Goal: Task Accomplishment & Management: Complete application form

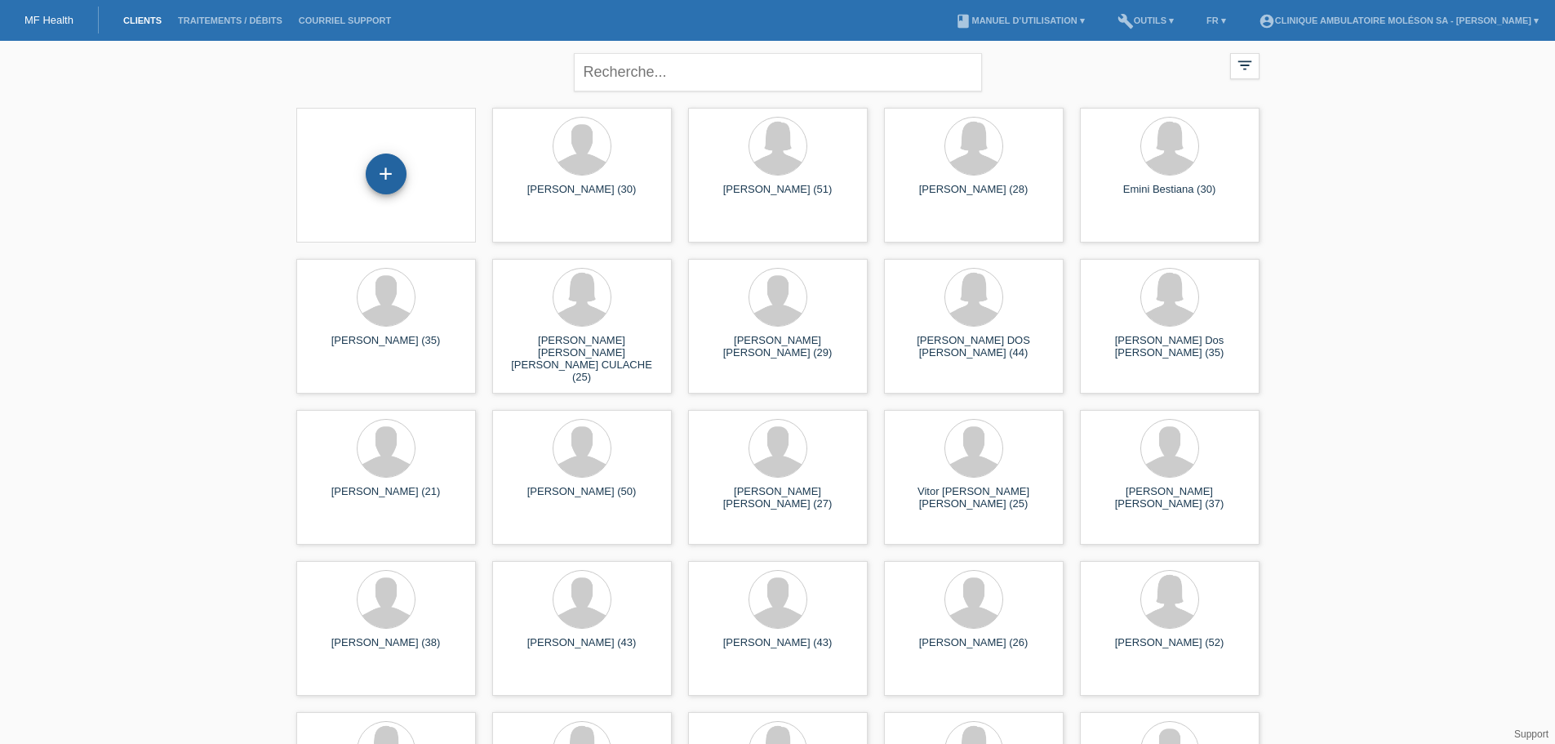
click at [393, 175] on div "+" at bounding box center [386, 173] width 41 height 41
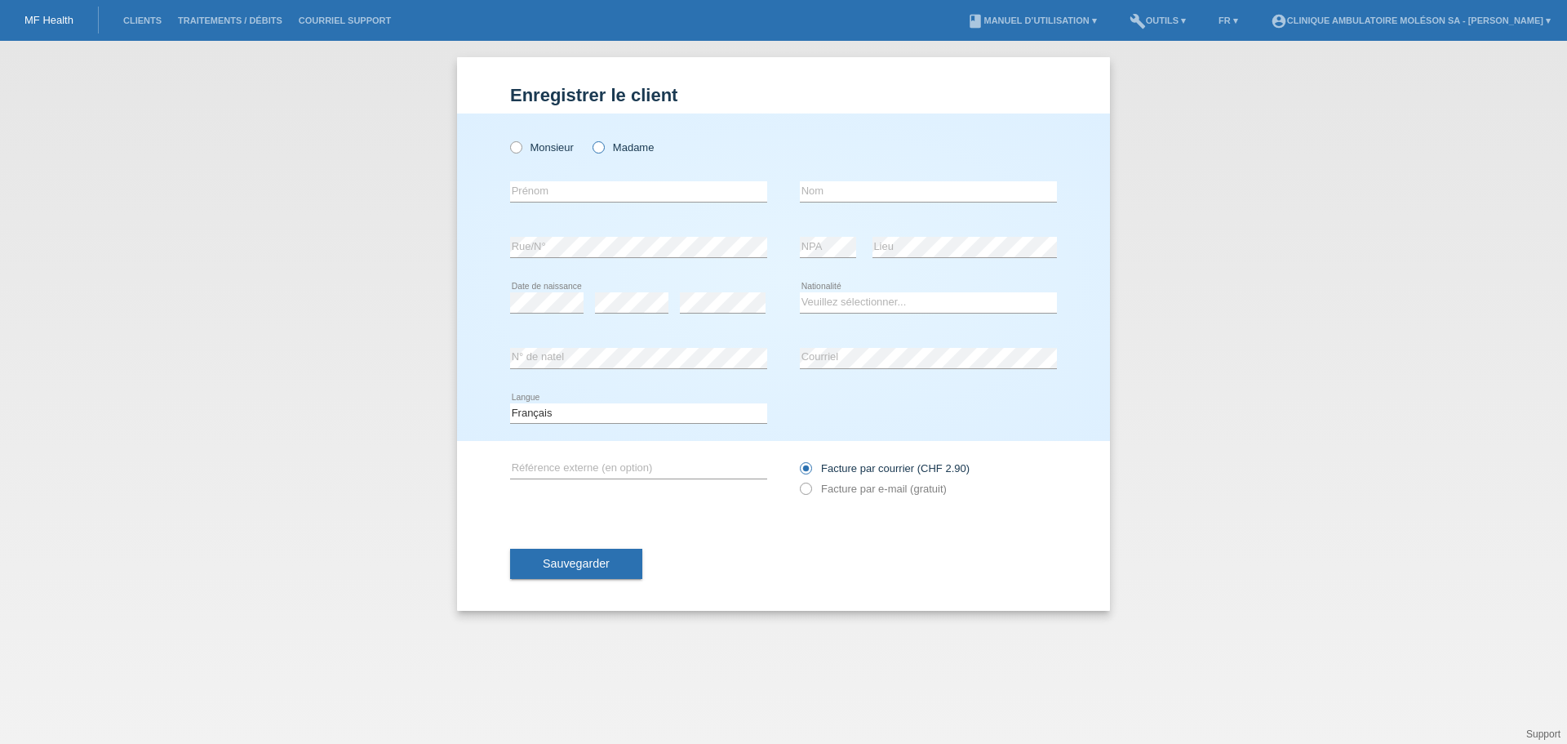
click at [590, 139] on icon at bounding box center [590, 139] width 0 height 0
click at [601, 149] on input "Madame" at bounding box center [598, 146] width 11 height 11
radio input "true"
click at [577, 184] on input "text" at bounding box center [638, 191] width 257 height 20
type input "Barbara"
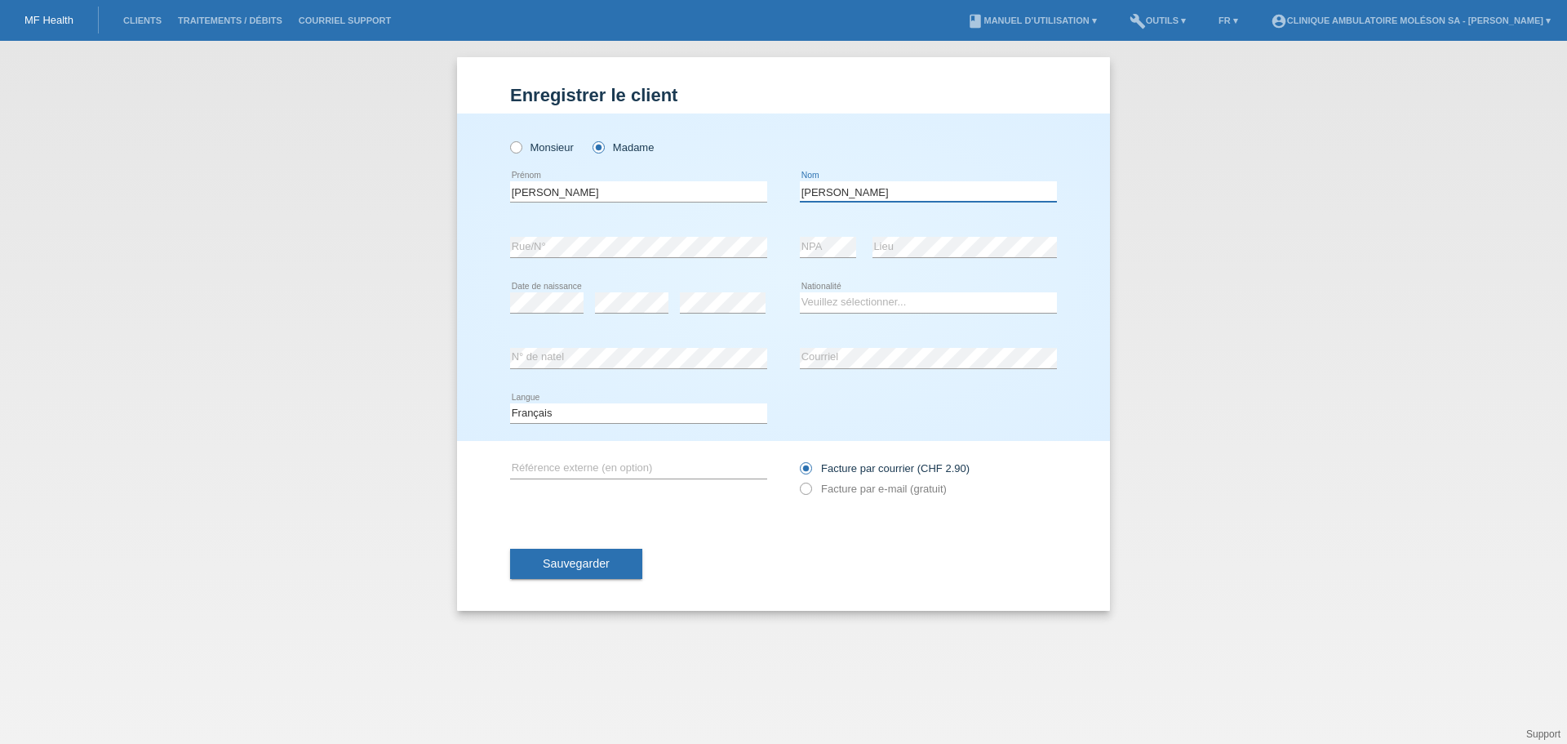
type input "Rayroud"
click at [844, 308] on select "Veuillez sélectionner... Suisse Allemagne Autriche Liechtenstein ------------ A…" at bounding box center [928, 302] width 257 height 20
select select "CH"
click at [800, 292] on select "Veuillez sélectionner... Suisse Allemagne Autriche Liechtenstein ------------ A…" at bounding box center [928, 302] width 257 height 20
click at [797, 480] on icon at bounding box center [797, 480] width 0 height 0
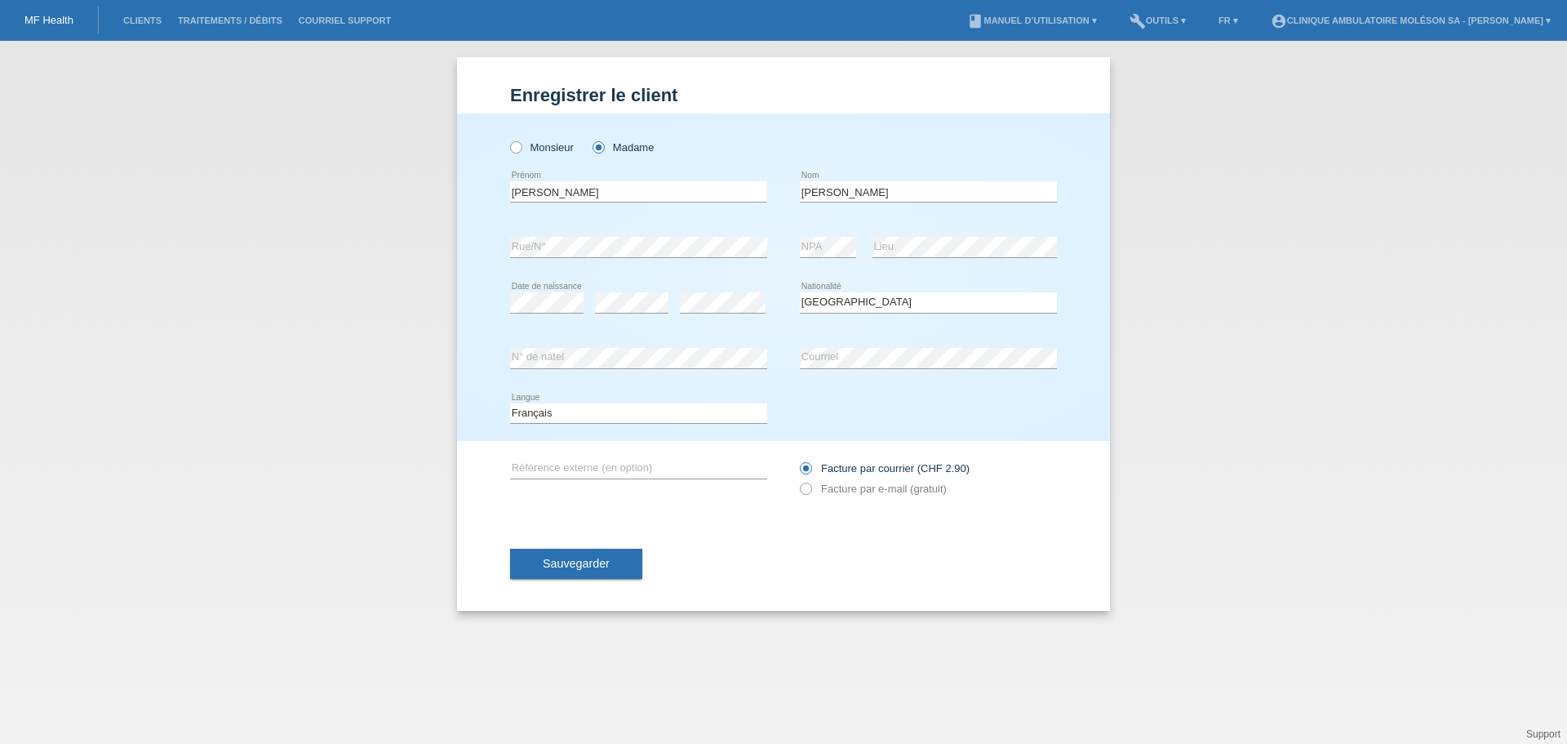
click at [736, 523] on div "Sauvegarder" at bounding box center [783, 564] width 547 height 95
click at [624, 455] on div "error Référence externe (en option)" at bounding box center [638, 469] width 257 height 56
click at [610, 465] on input "text" at bounding box center [638, 468] width 257 height 20
type input "Facture par email"
click at [606, 566] on span "Sauvegarder" at bounding box center [576, 563] width 67 height 13
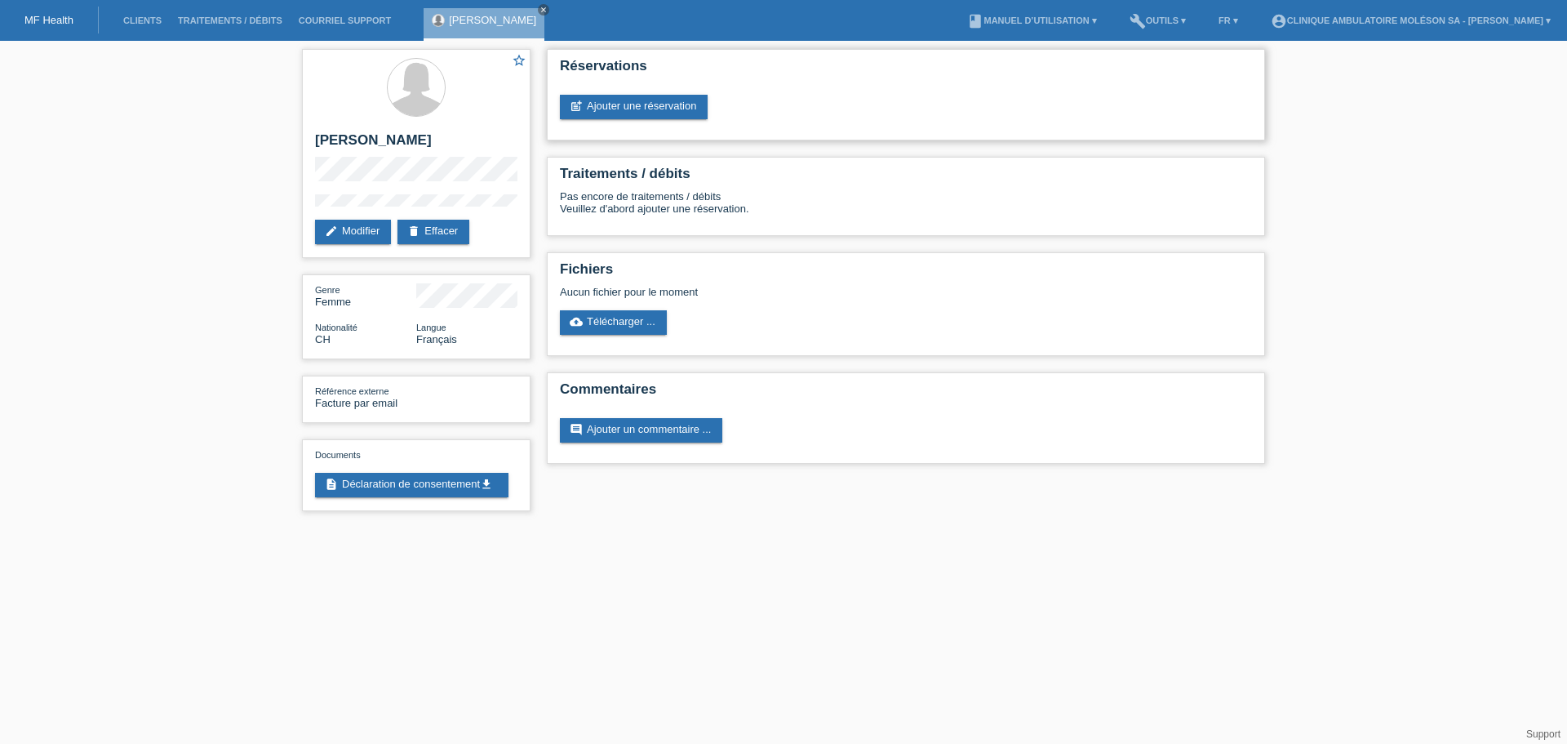
click at [678, 125] on div "Réservations post_add Ajouter une réservation" at bounding box center [906, 94] width 718 height 91
click at [675, 109] on link "post_add Ajouter une réservation" at bounding box center [634, 107] width 148 height 24
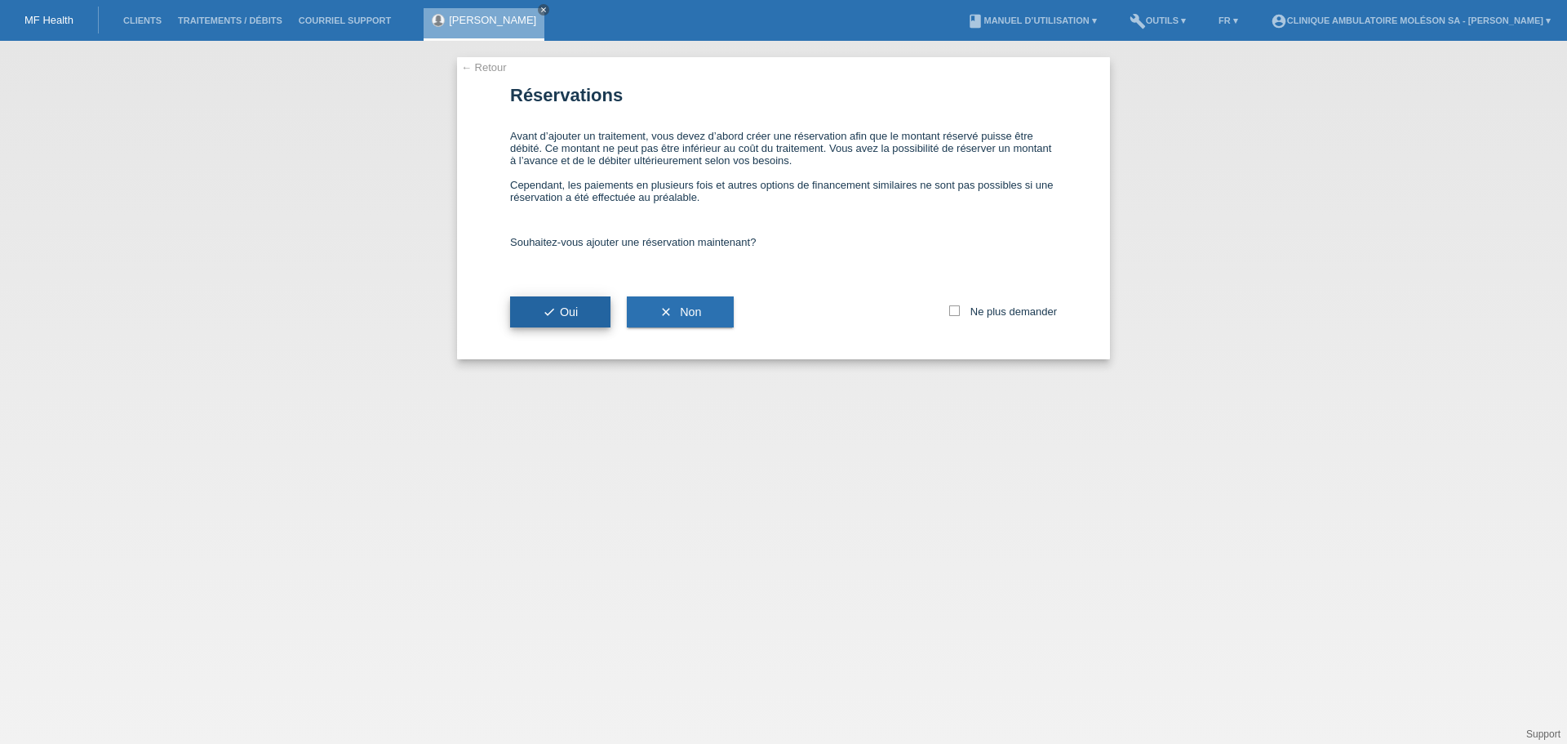
click at [574, 300] on button "check Oui" at bounding box center [560, 311] width 100 height 31
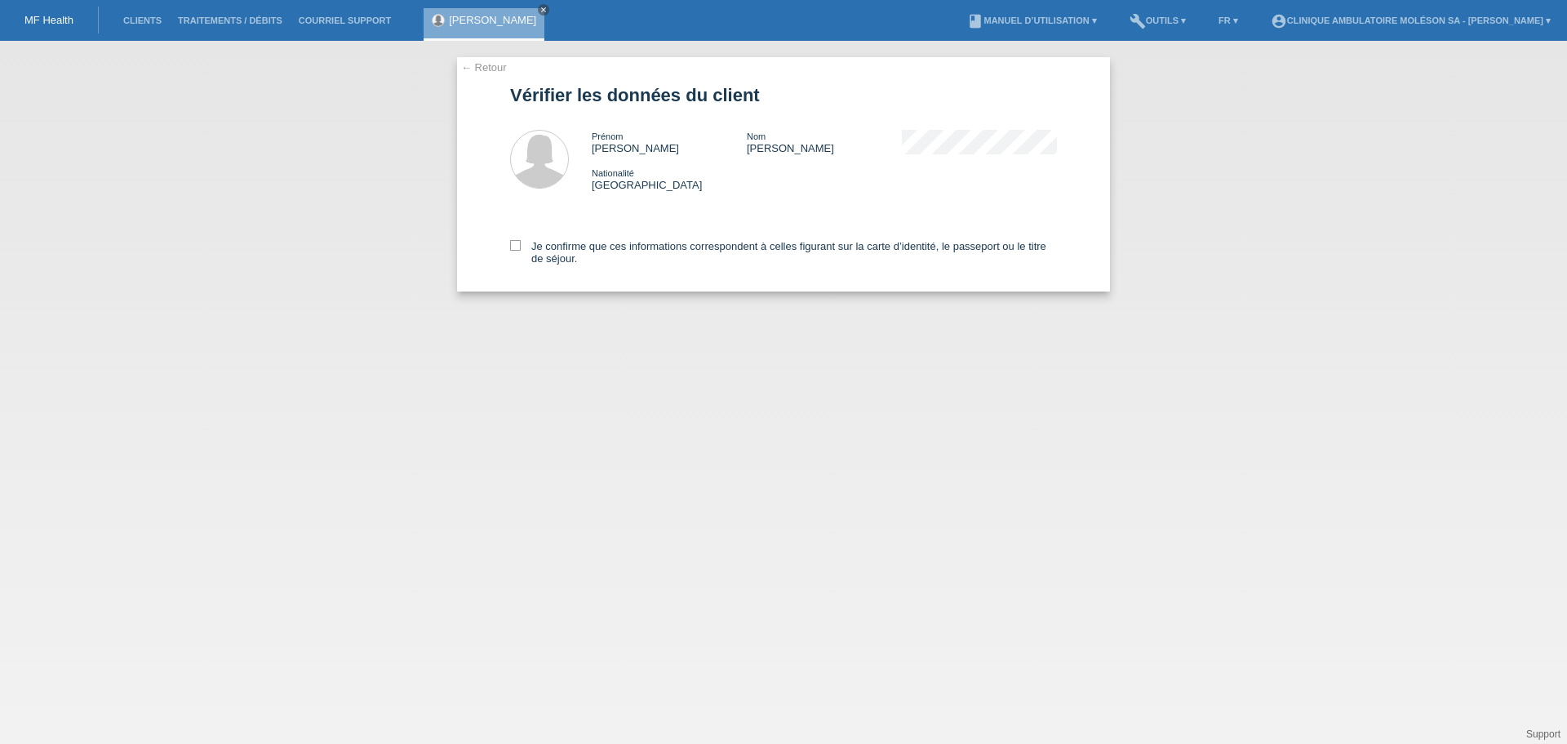
click at [513, 239] on div "Je confirme que ces informations correspondent à celles figurant sur la carte d…" at bounding box center [783, 249] width 547 height 84
click at [514, 245] on icon at bounding box center [515, 245] width 11 height 11
click at [514, 245] on input "Je confirme que ces informations correspondent à celles figurant sur la carte d…" at bounding box center [515, 245] width 11 height 11
checkbox input "true"
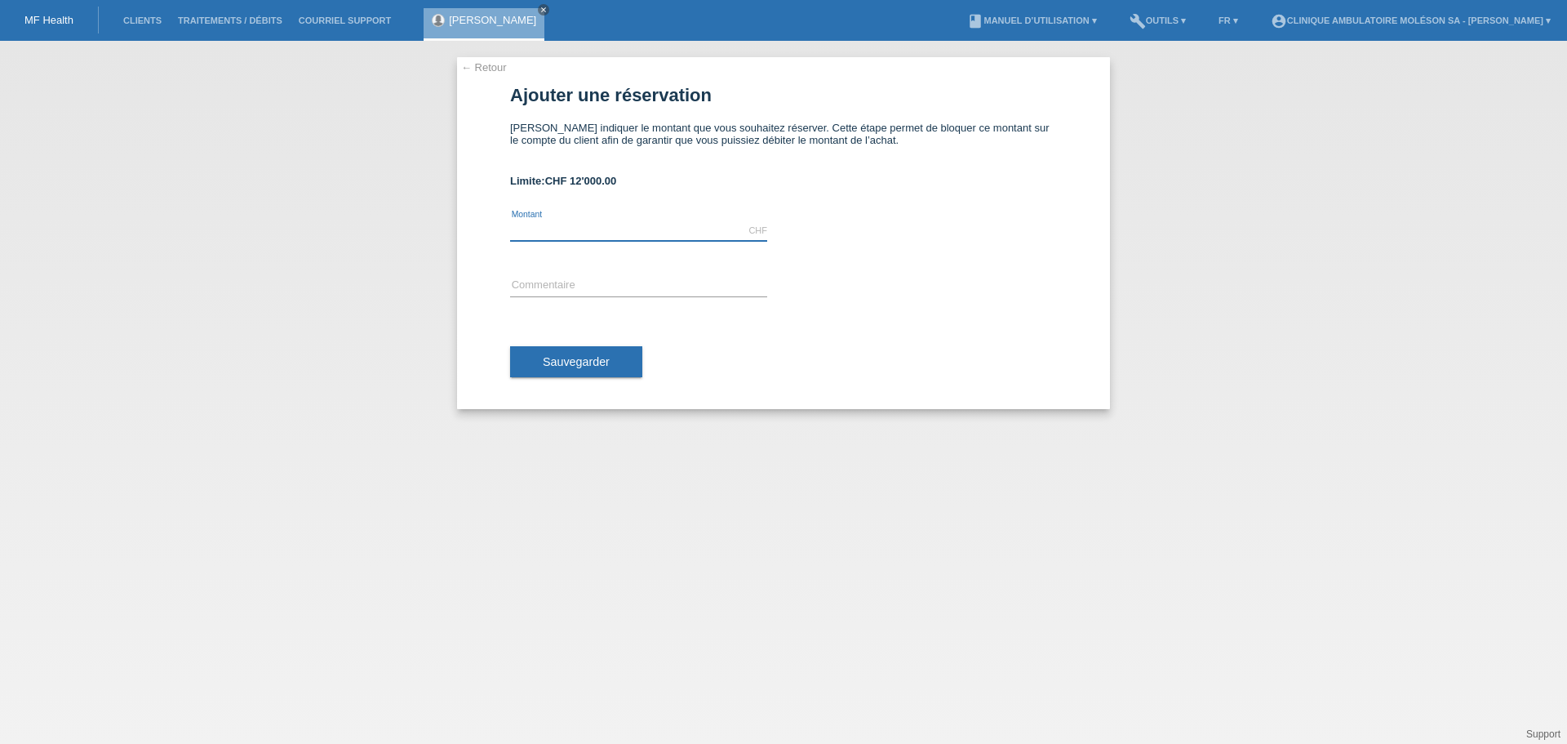
click at [557, 235] on input "text" at bounding box center [638, 230] width 257 height 20
type input "1000.00"
click at [537, 282] on input "text" at bounding box center [638, 286] width 257 height 20
type input "Esthétique"
click at [580, 357] on span "Sauvegarder" at bounding box center [576, 361] width 67 height 13
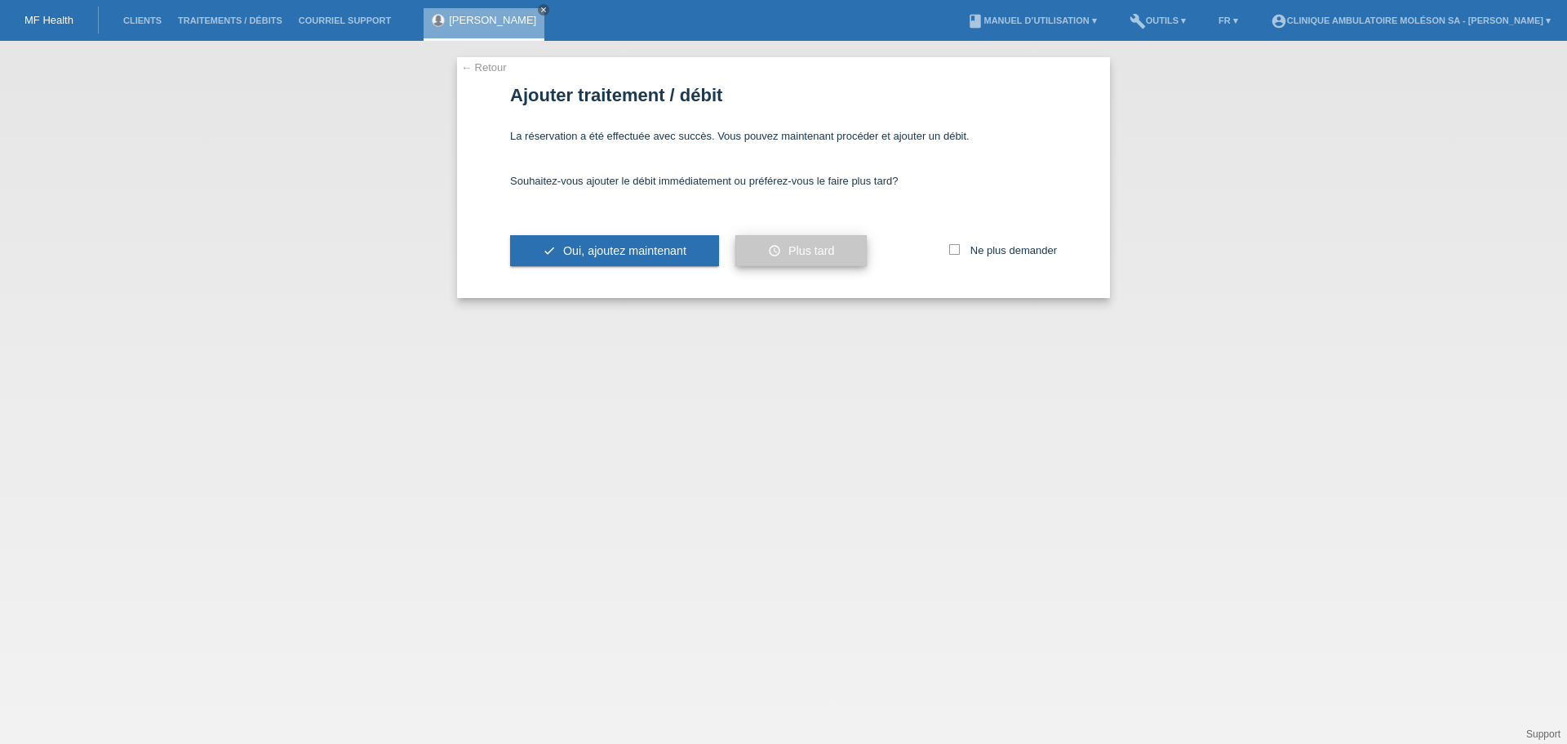
click at [780, 247] on icon "schedule" at bounding box center [774, 250] width 13 height 13
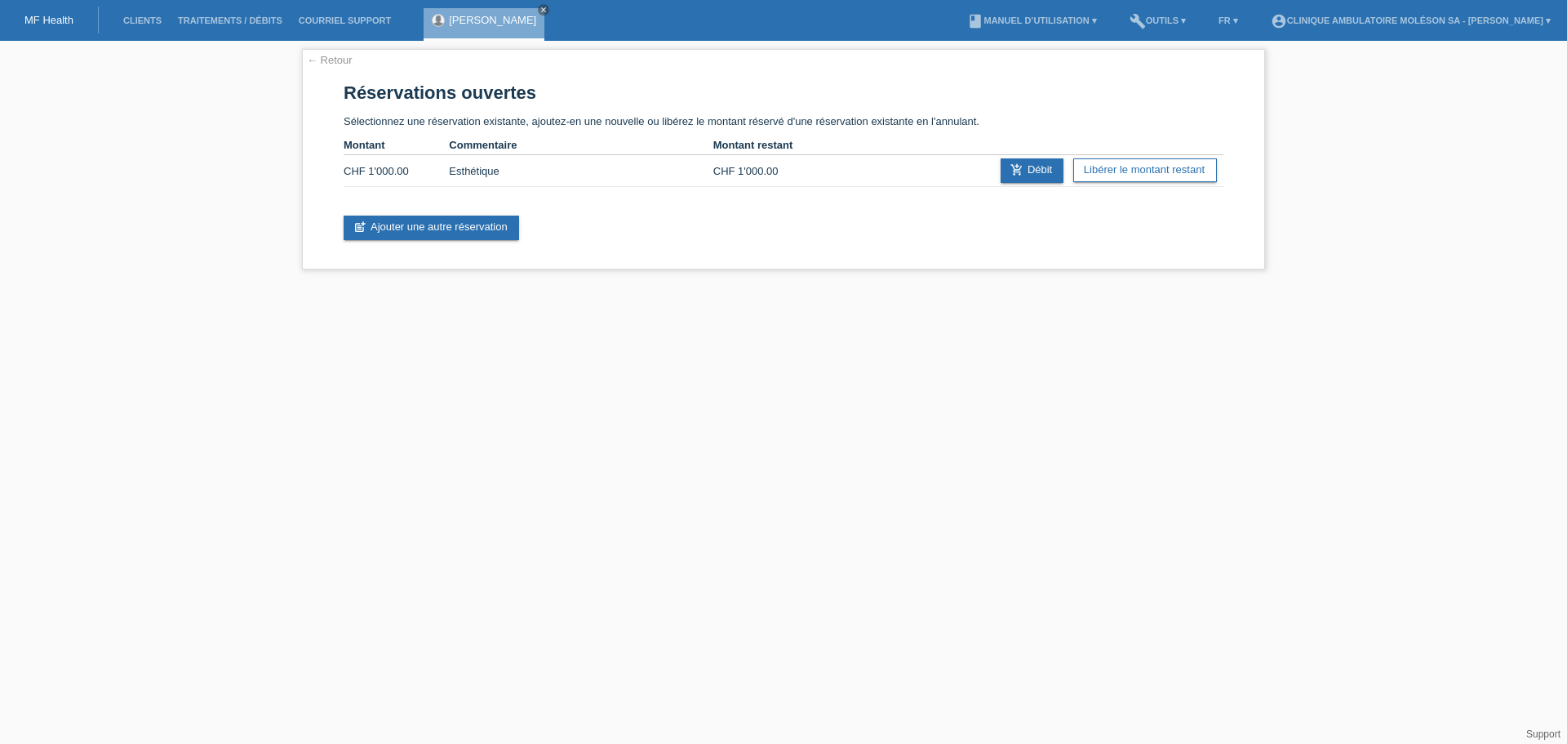
click at [506, 24] on link "[PERSON_NAME]" at bounding box center [492, 20] width 87 height 12
